Goal: Download file/media

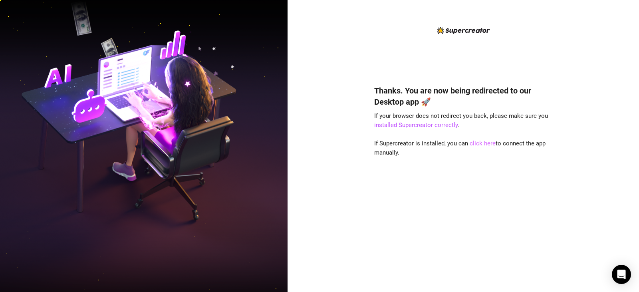
click at [479, 145] on link "click here" at bounding box center [482, 143] width 26 height 7
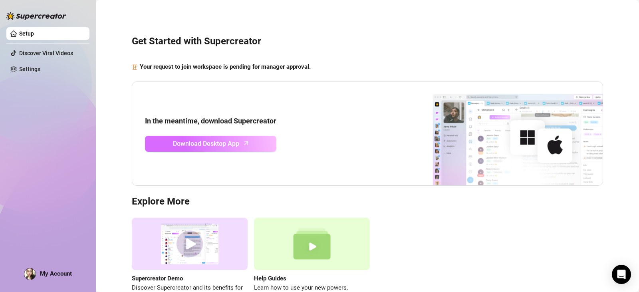
click at [271, 144] on link "Download Desktop App" at bounding box center [210, 144] width 131 height 16
